Goal: Task Accomplishment & Management: Complete application form

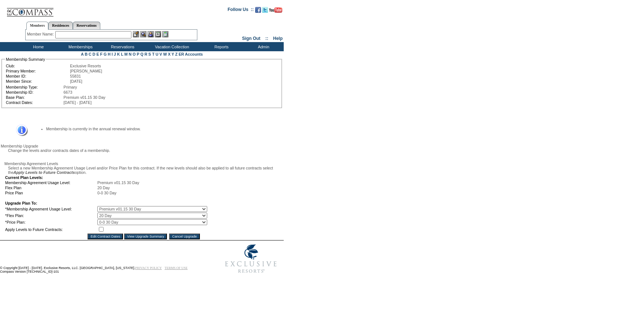
click at [109, 219] on select "0 Day 10 Day 15 Day 20 Day 25 Day 30 Day" at bounding box center [152, 216] width 110 height 6
select select "136"
click at [103, 219] on select "0 Day 10 Day 15 Day 20 Day 25 Day 30 Day" at bounding box center [152, 216] width 110 height 6
click at [104, 232] on input "checkbox" at bounding box center [101, 229] width 5 height 5
checkbox input "true"
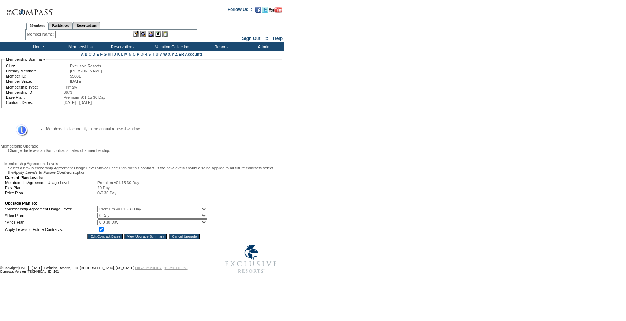
click at [126, 239] on input "View Upgrade Summary" at bounding box center [145, 237] width 43 height 6
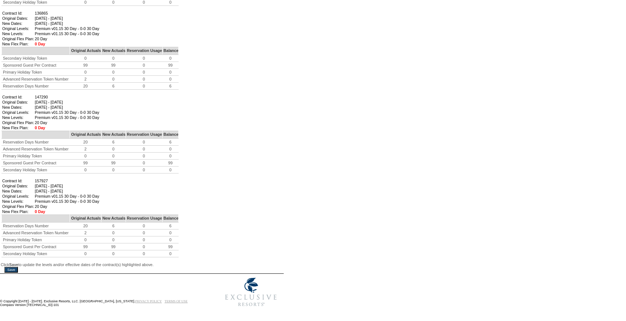
scroll to position [520, 0]
click at [18, 267] on input "Save" at bounding box center [11, 270] width 14 height 6
